Goal: Book appointment/travel/reservation

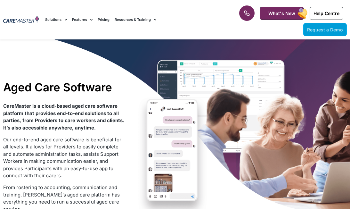
click at [316, 29] on span "Request a Demo" at bounding box center [325, 29] width 36 height 5
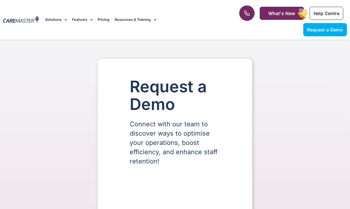
select select "**"
